Goal: Register for event/course

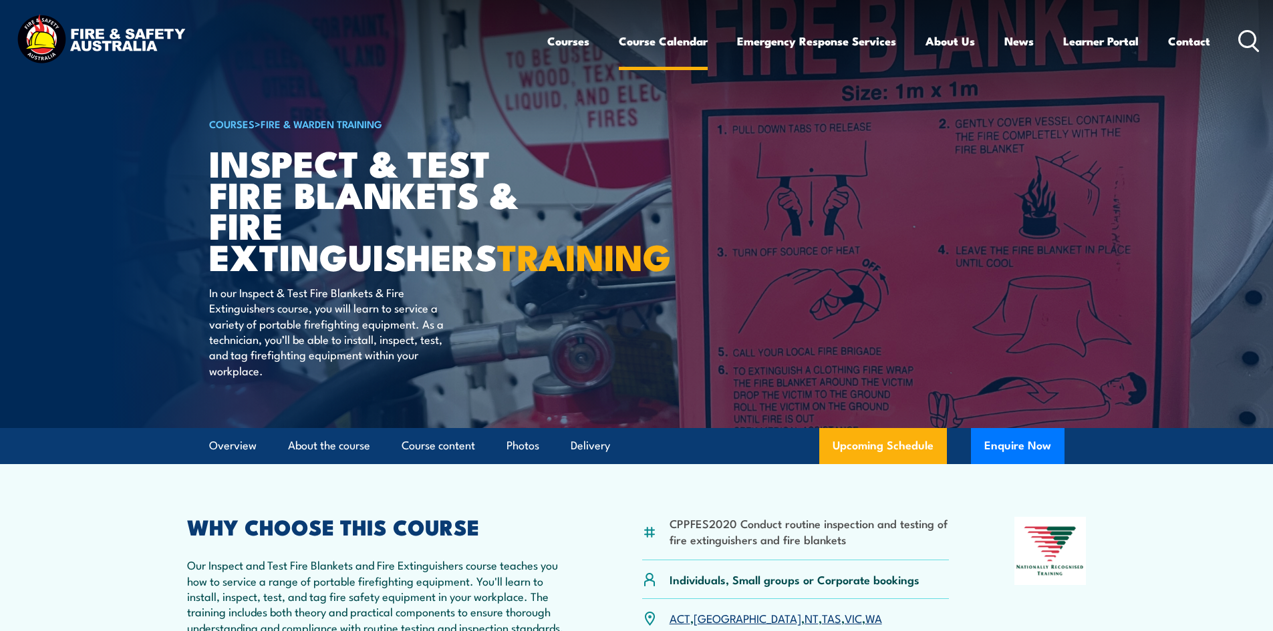
click at [677, 45] on link "Course Calendar" at bounding box center [663, 40] width 89 height 35
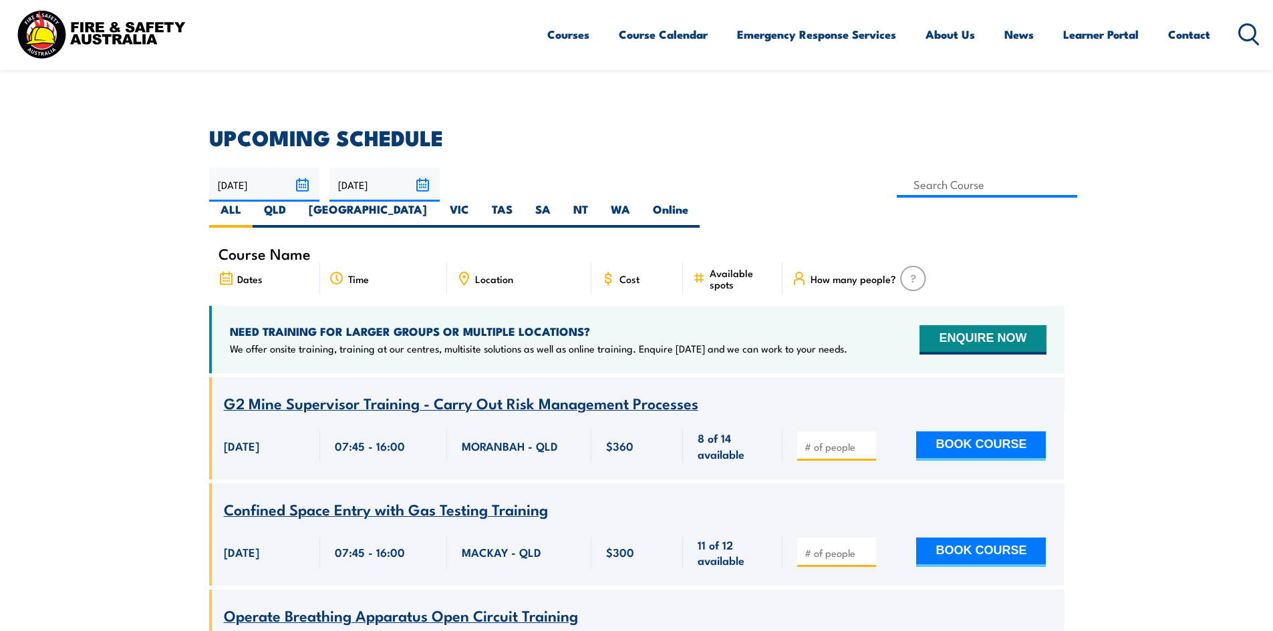
scroll to position [200, 0]
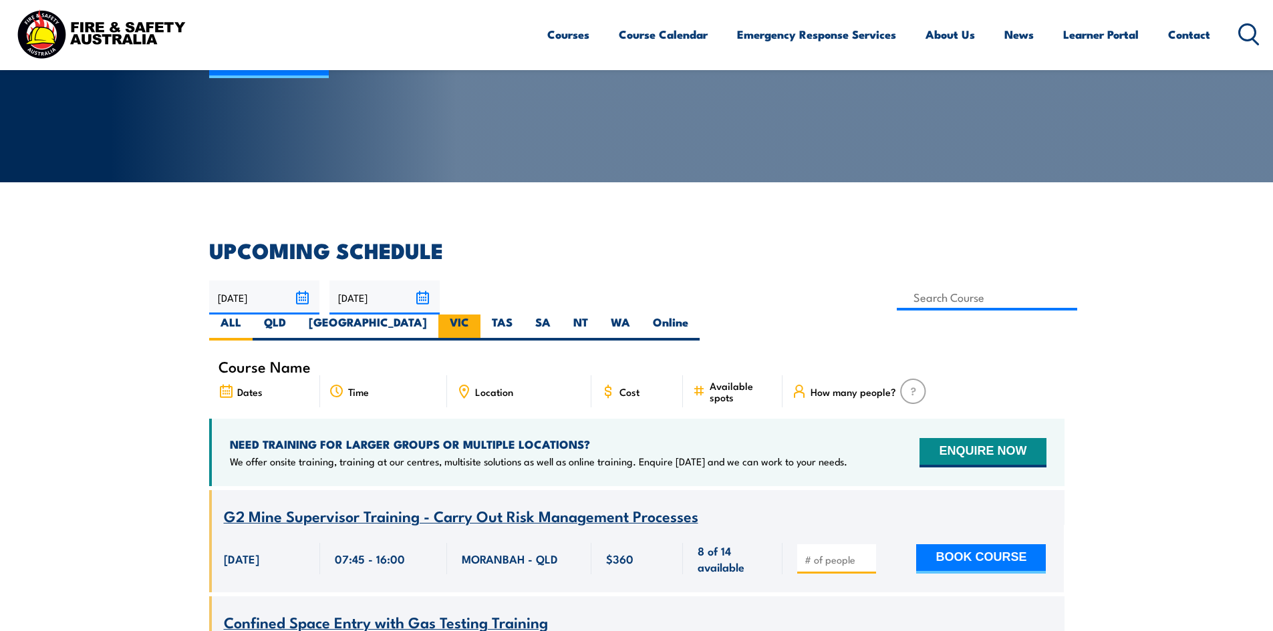
click at [480, 315] on label "VIC" at bounding box center [459, 328] width 42 height 26
click at [478, 315] on input "VIC" at bounding box center [473, 319] width 9 height 9
radio input "true"
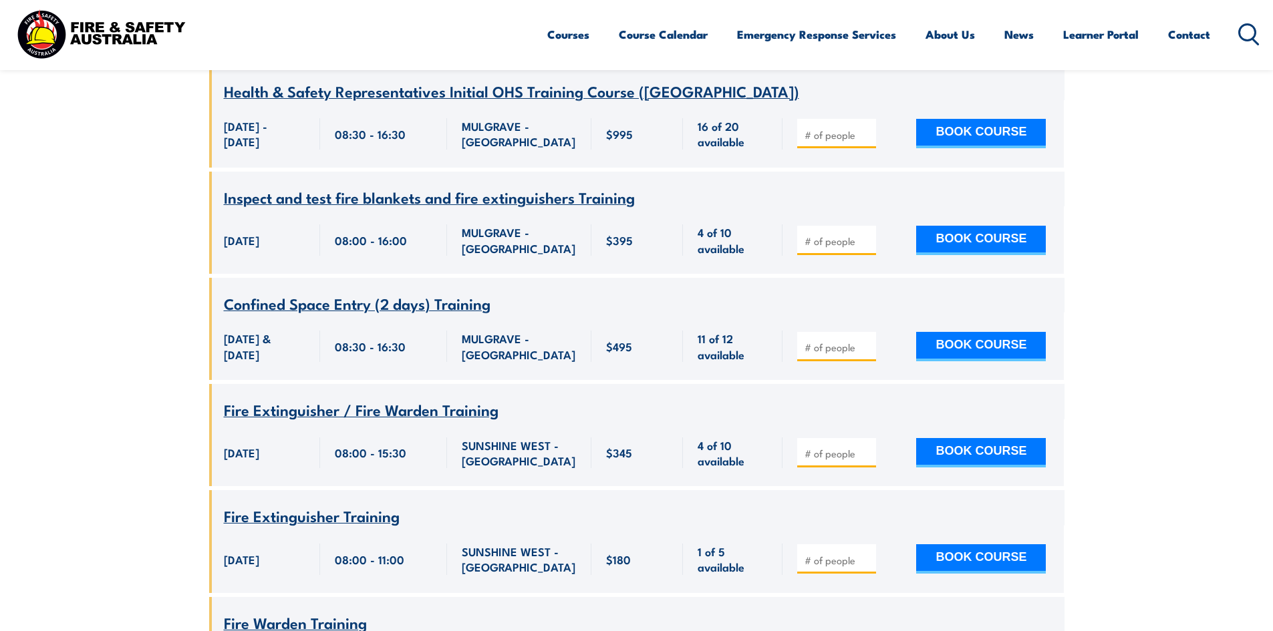
scroll to position [3848, 0]
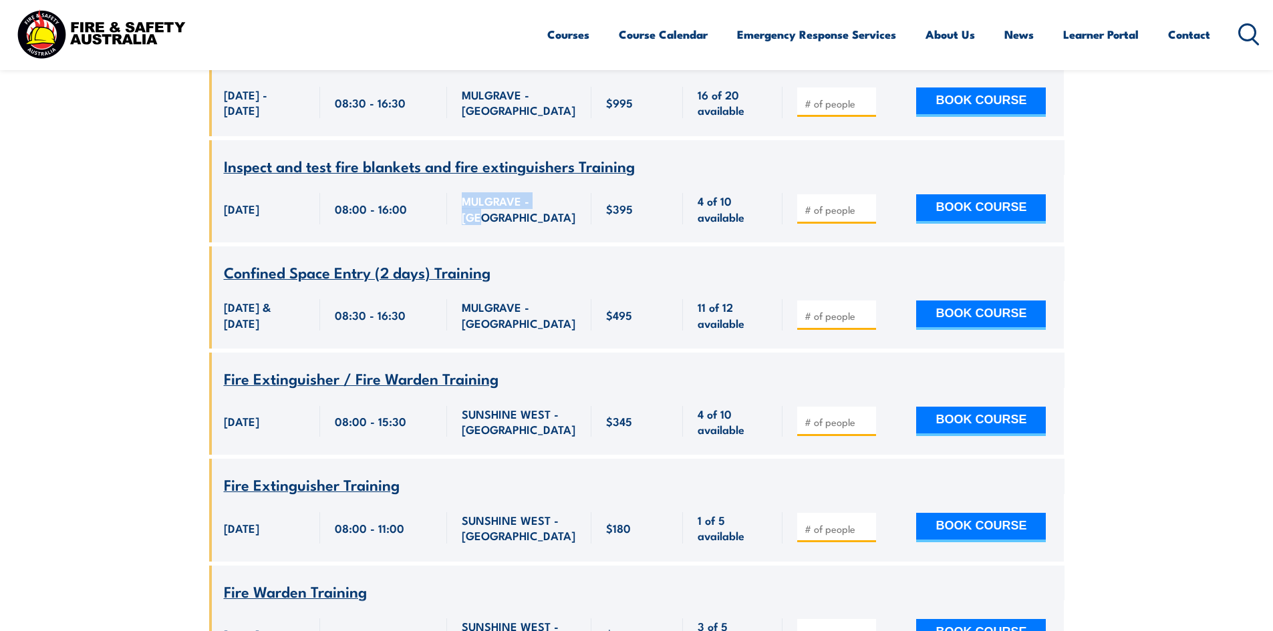
drag, startPoint x: 559, startPoint y: 272, endPoint x: 444, endPoint y: 217, distance: 127.9
click at [444, 217] on div "Course Name Inspect and test fire blankets and fire extinguishers Training 08:0…" at bounding box center [636, 191] width 855 height 102
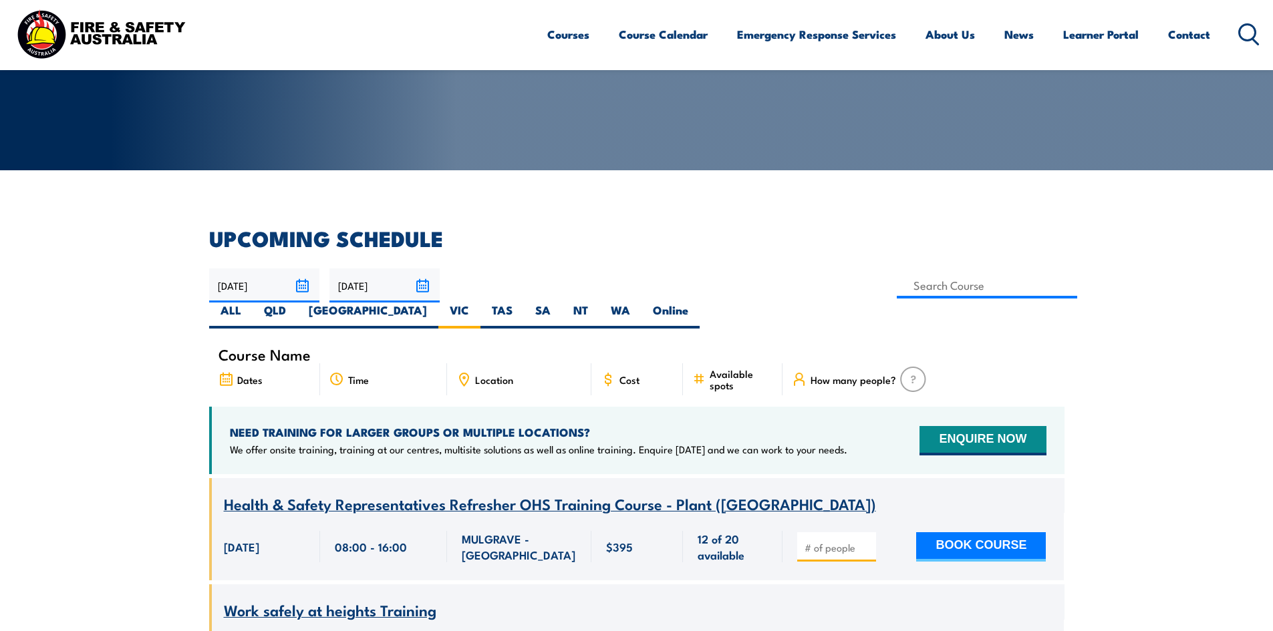
scroll to position [192, 0]
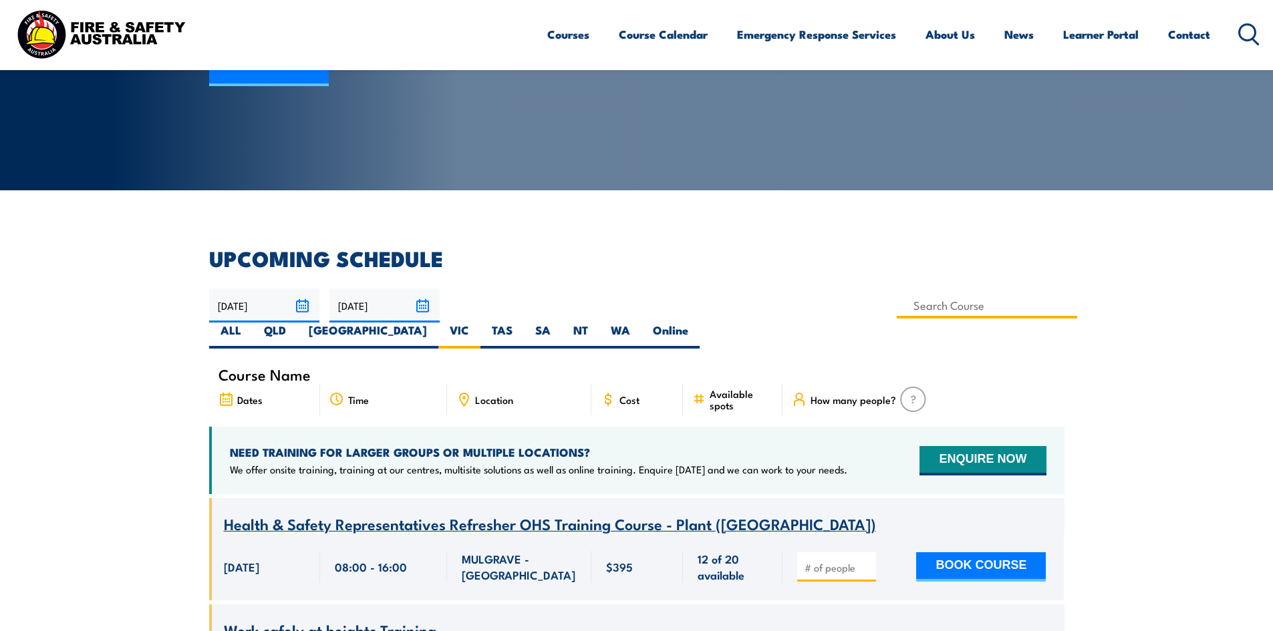
click at [897, 307] on input at bounding box center [987, 306] width 181 height 26
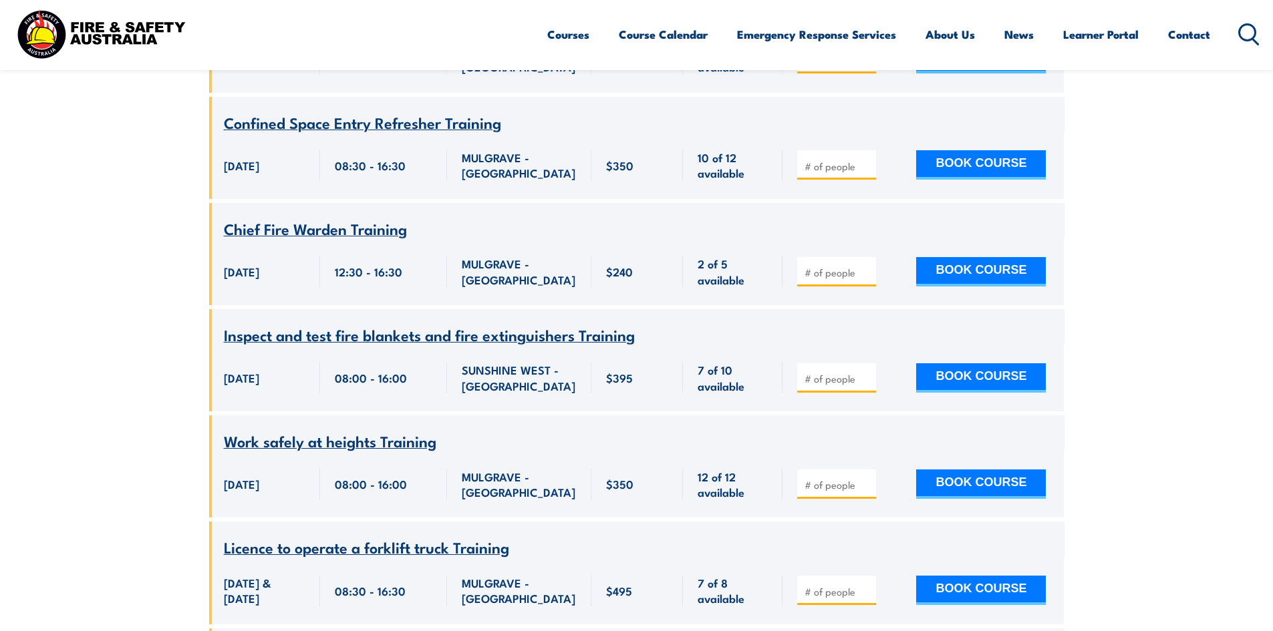
scroll to position [4792, 0]
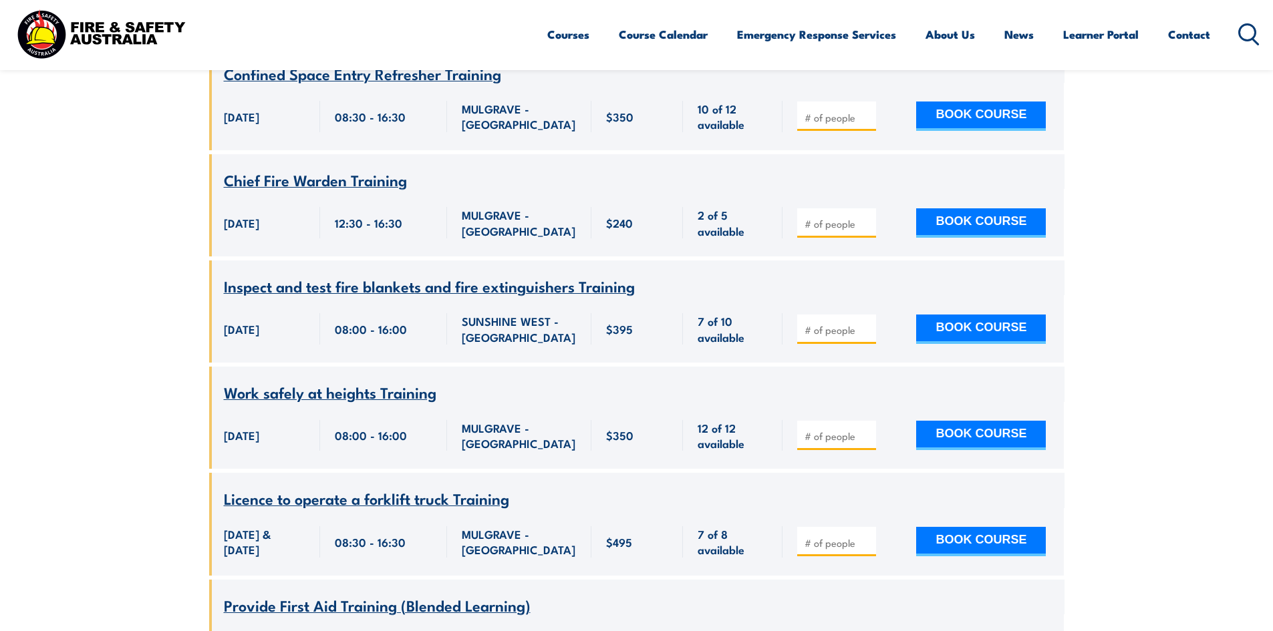
click at [551, 297] on span "Inspect and test fire blankets and fire extinguishers Training" at bounding box center [429, 286] width 411 height 23
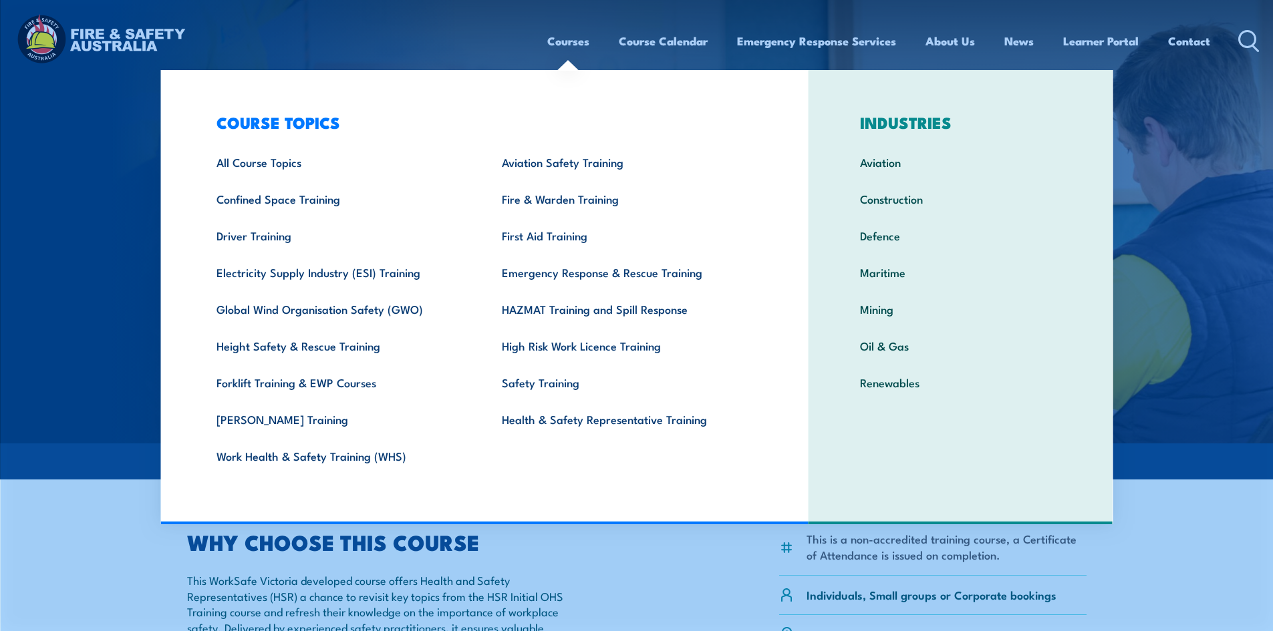
drag, startPoint x: 575, startPoint y: 41, endPoint x: 489, endPoint y: 120, distance: 116.3
click at [489, 120] on h3 "COURSE TOPICS" at bounding box center [481, 122] width 571 height 19
click at [630, 420] on link "Health & Safety Representative Training" at bounding box center [623, 419] width 285 height 37
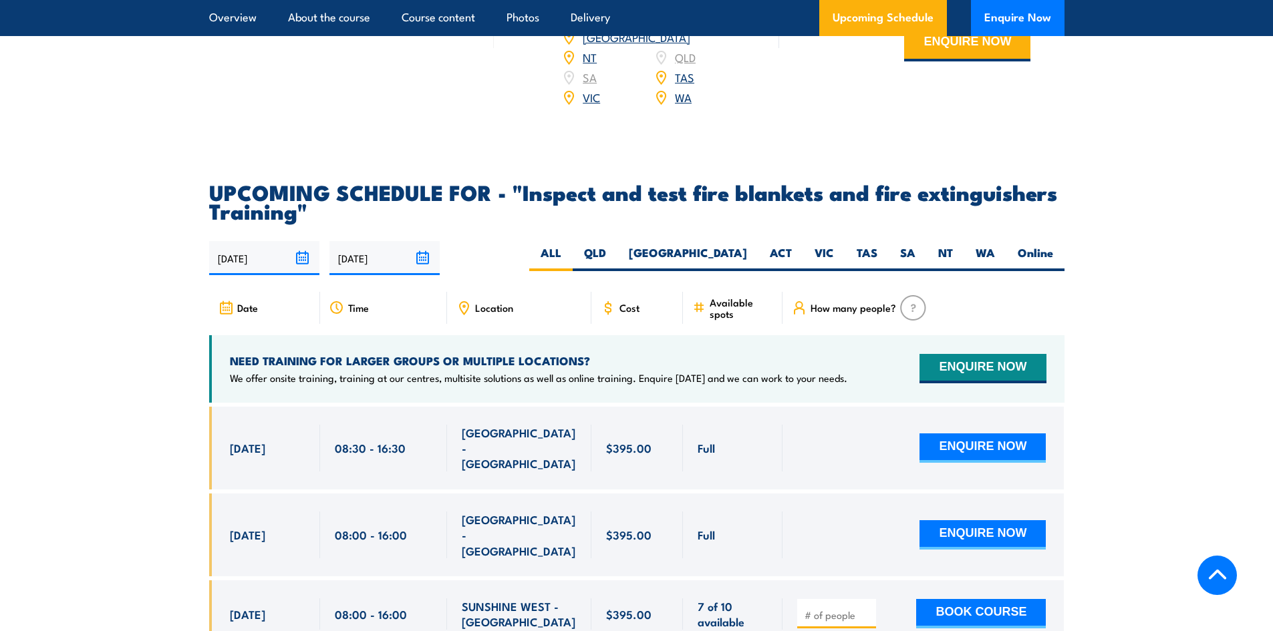
scroll to position [2271, 0]
click at [837, 272] on label "VIC" at bounding box center [824, 259] width 42 height 26
click at [837, 255] on input "VIC" at bounding box center [838, 250] width 9 height 9
radio input "true"
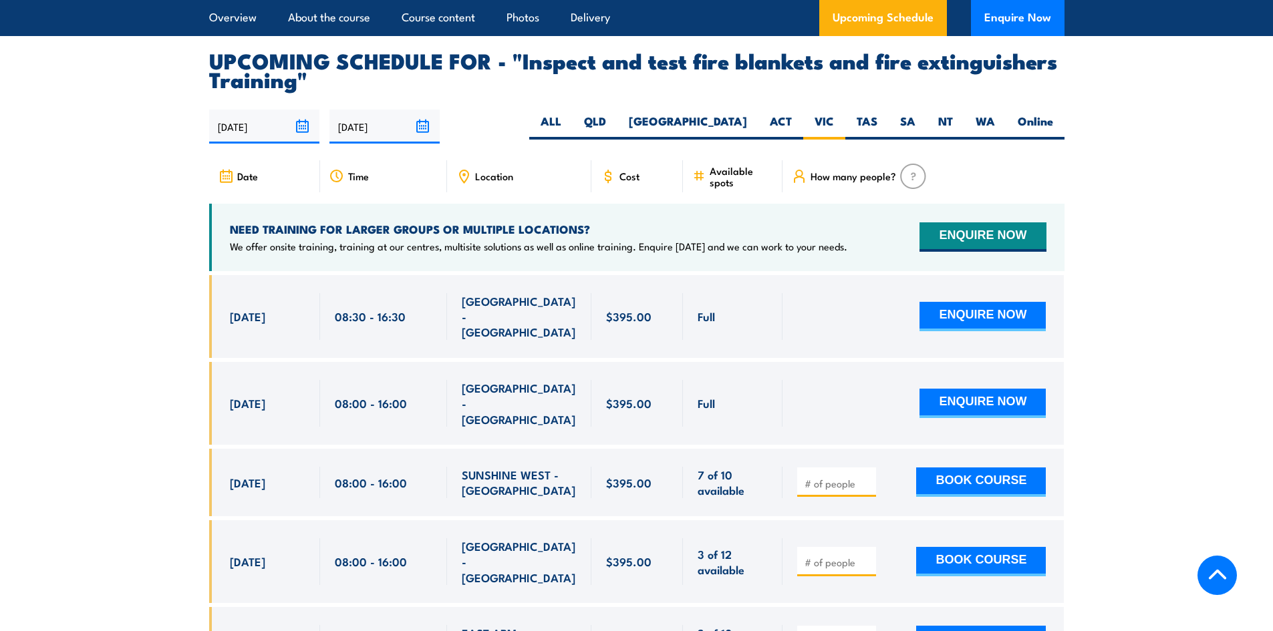
scroll to position [2405, 0]
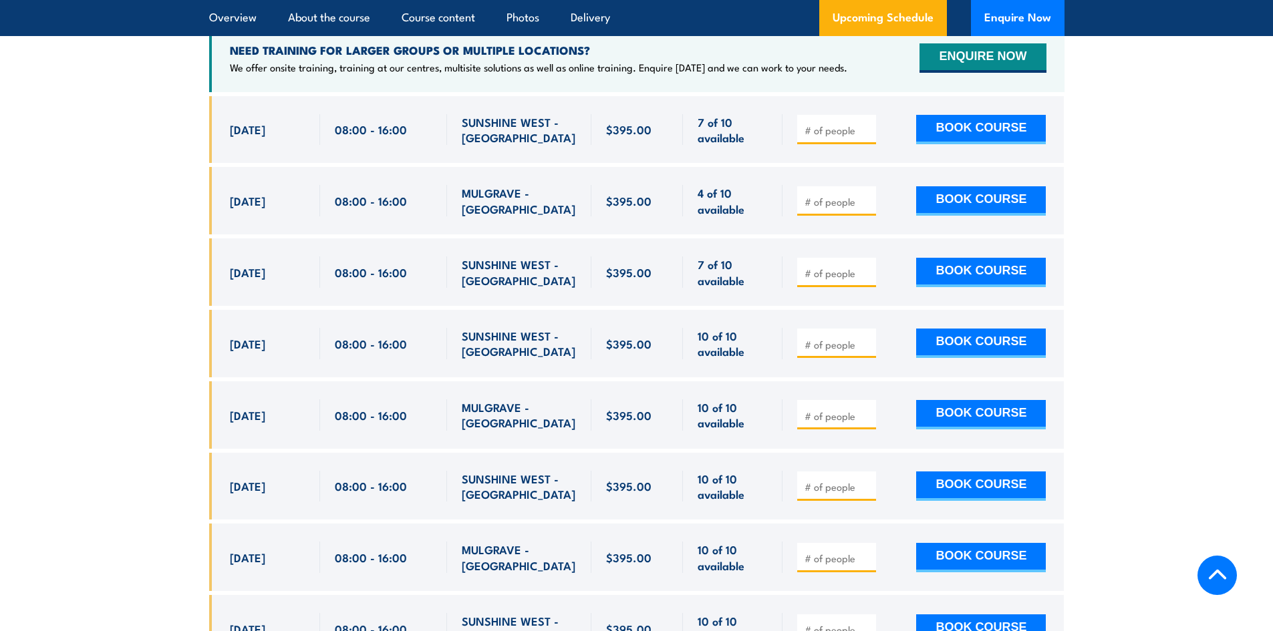
scroll to position [2615, 0]
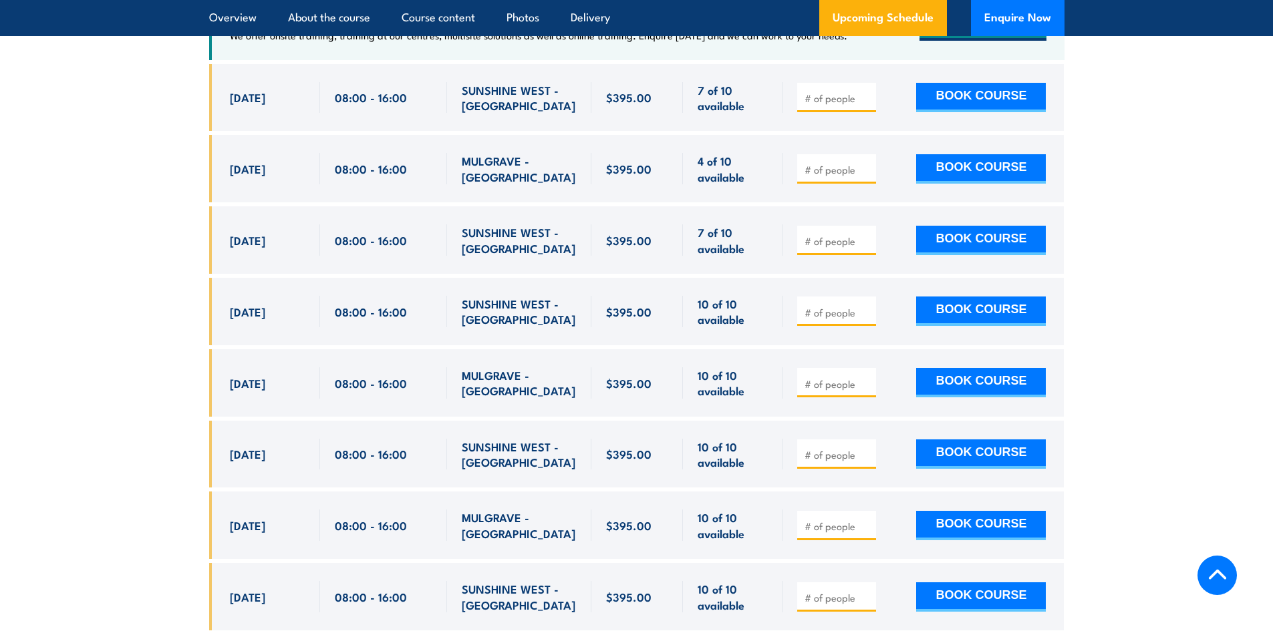
click at [492, 184] on span "MULGRAVE - [GEOGRAPHIC_DATA]" at bounding box center [519, 168] width 115 height 31
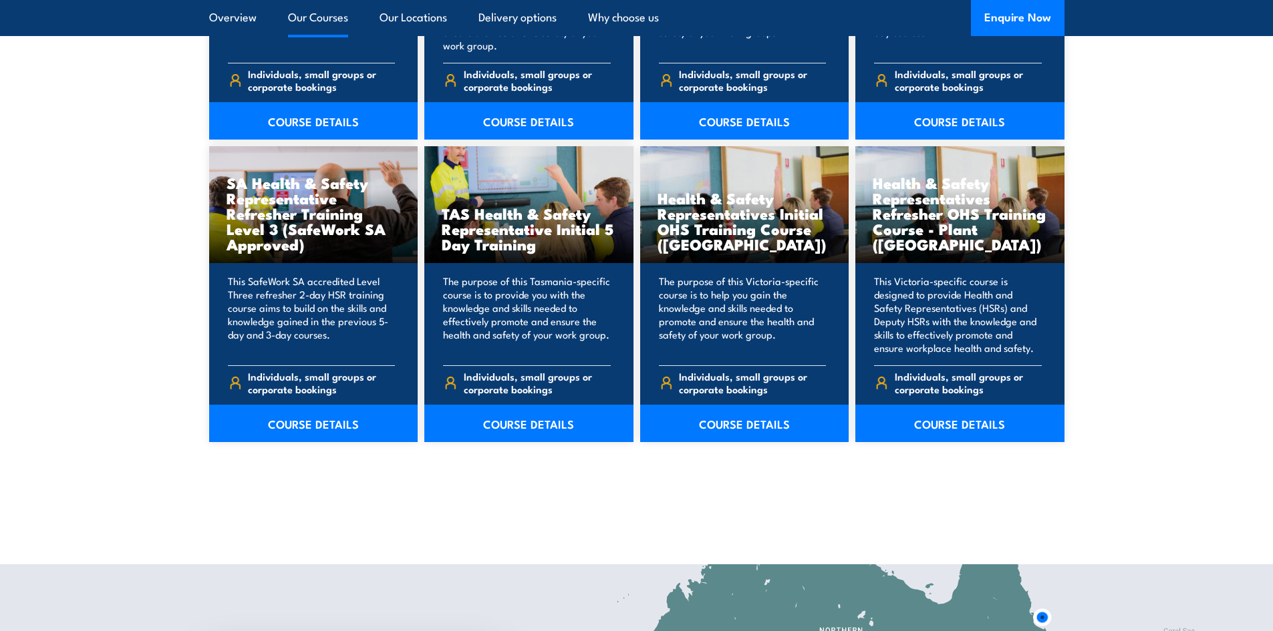
scroll to position [2271, 0]
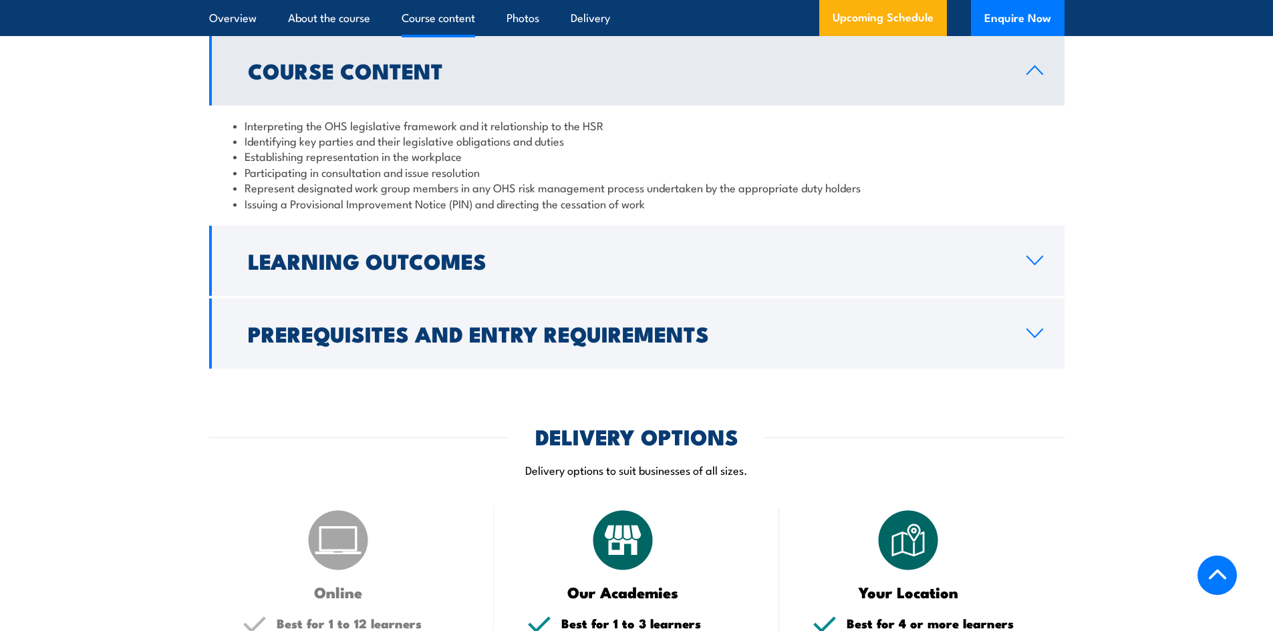
scroll to position [1403, 0]
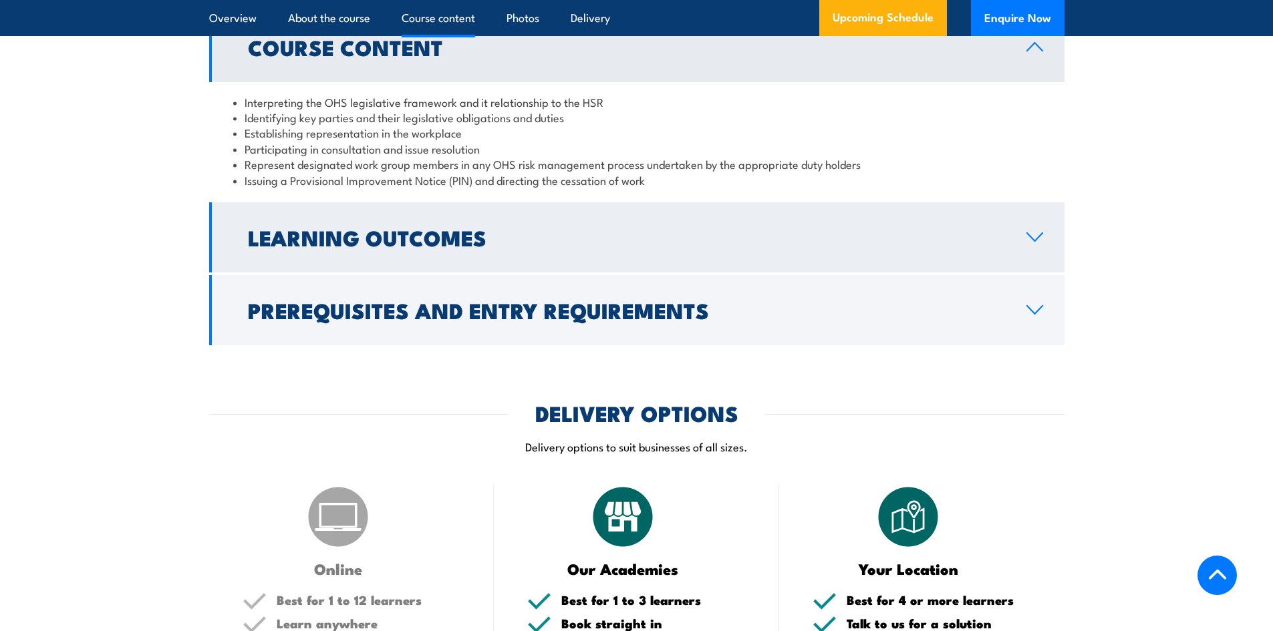
click at [285, 247] on h2 "Learning Outcomes" at bounding box center [626, 237] width 757 height 19
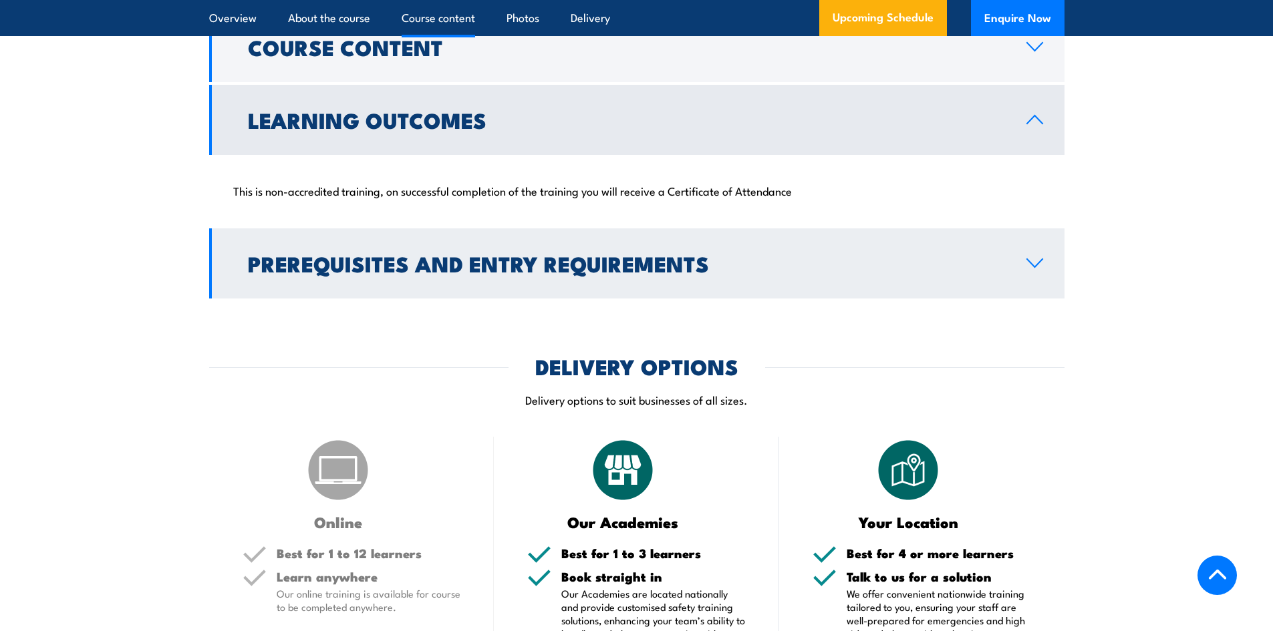
click at [256, 260] on h2 "Prerequisites and Entry Requirements" at bounding box center [626, 263] width 757 height 19
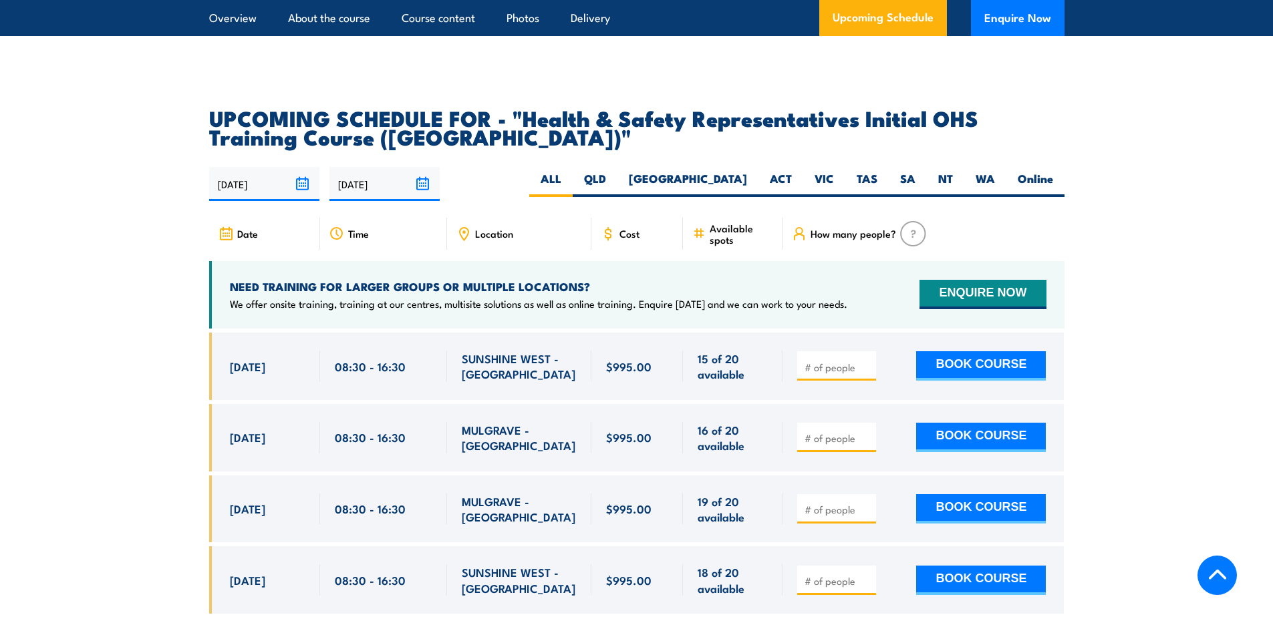
scroll to position [2338, 0]
